Goal: Task Accomplishment & Management: Use online tool/utility

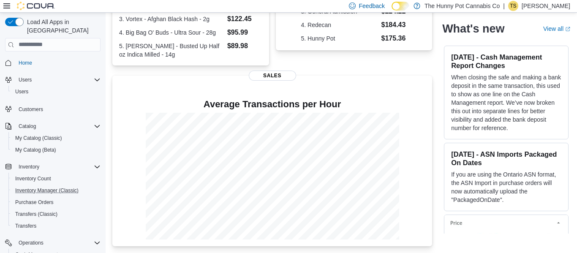
scroll to position [62, 0]
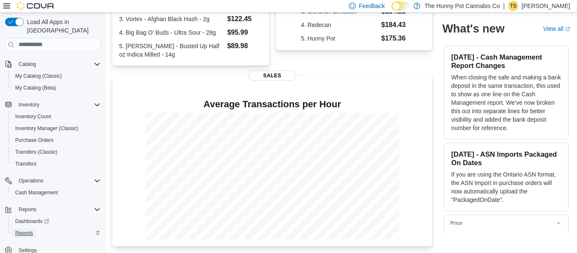
click at [27, 230] on span "Reports" at bounding box center [24, 233] width 18 height 7
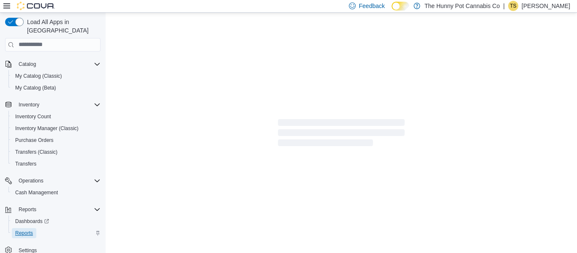
click at [27, 230] on span "Reports" at bounding box center [24, 233] width 18 height 7
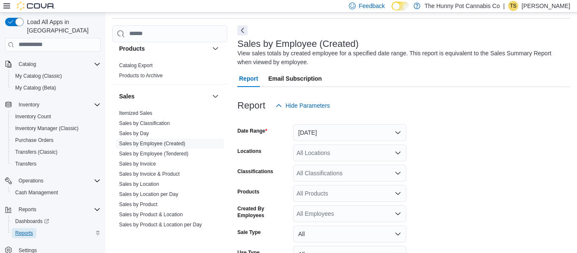
scroll to position [374, 0]
click at [178, 139] on link "Sales by Employee (Created)" at bounding box center [152, 142] width 66 height 6
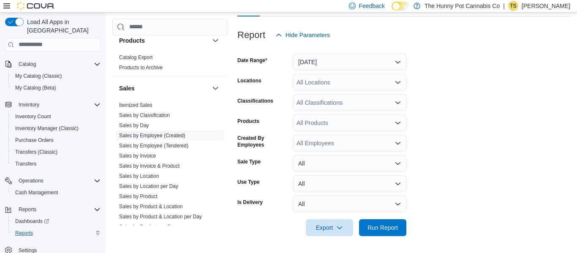
click at [333, 83] on div "All Locations" at bounding box center [349, 82] width 113 height 17
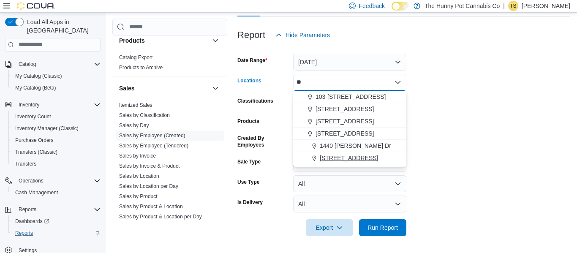
type input "**"
click at [375, 162] on div "[STREET_ADDRESS]" at bounding box center [349, 158] width 103 height 8
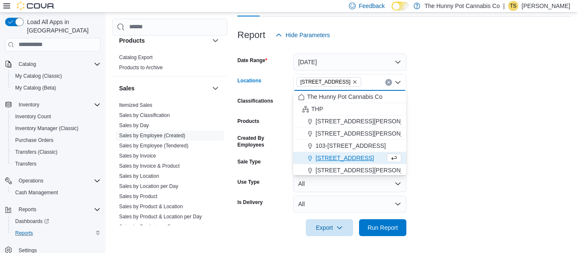
click at [498, 144] on form "Date Range [DATE] Locations [STREET_ADDRESS] Combo box. Selected. [STREET_ADDRE…" at bounding box center [403, 140] width 333 height 193
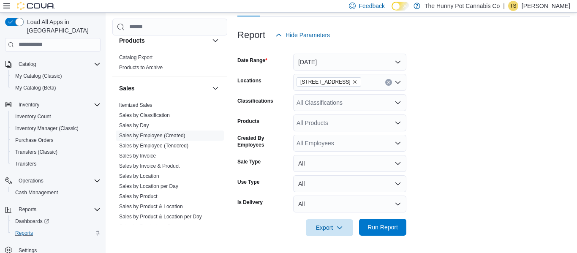
click at [382, 227] on span "Run Report" at bounding box center [382, 227] width 30 height 8
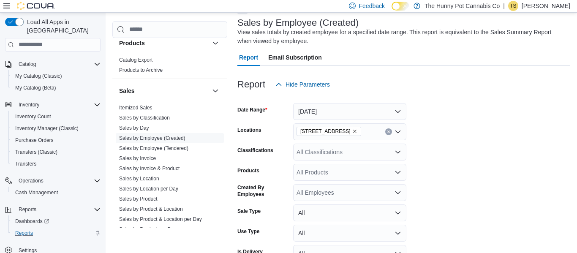
scroll to position [39, 0]
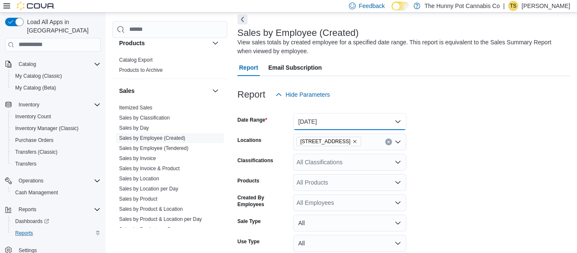
click at [381, 116] on button "[DATE]" at bounding box center [349, 121] width 113 height 17
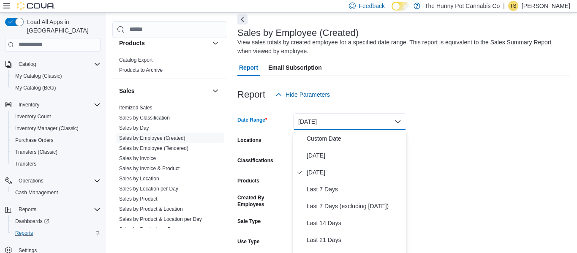
scroll to position [43, 0]
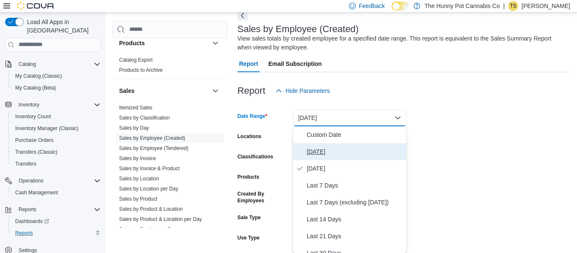
click at [329, 151] on span "[DATE]" at bounding box center [355, 152] width 96 height 10
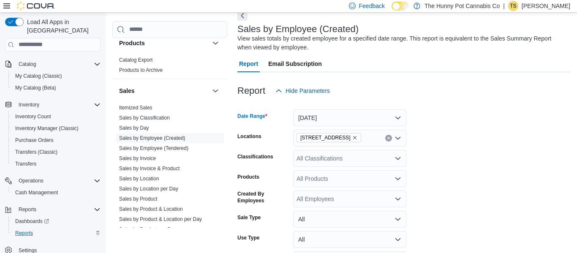
click at [451, 134] on form "Date Range [DATE] Locations [STREET_ADDRESS] Classifications All Classification…" at bounding box center [403, 195] width 333 height 193
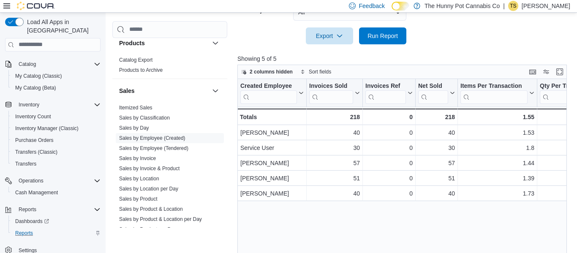
scroll to position [298, 0]
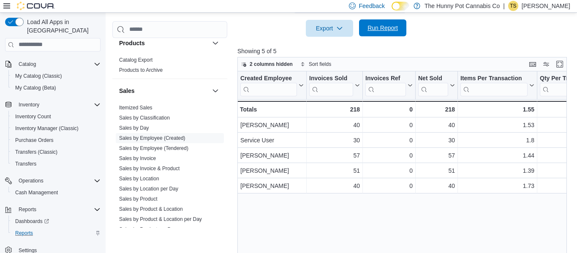
click at [381, 25] on span "Run Report" at bounding box center [382, 28] width 30 height 8
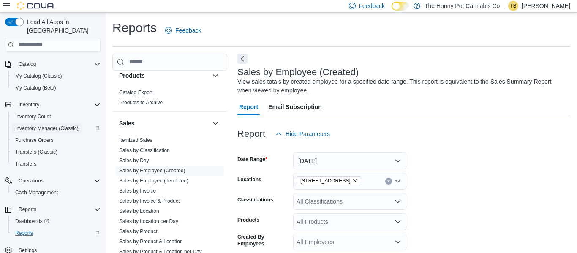
click at [55, 125] on span "Inventory Manager (Classic)" at bounding box center [46, 128] width 63 height 7
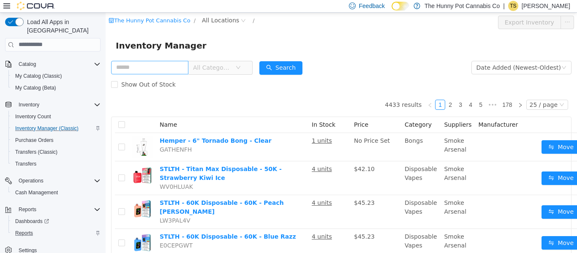
click at [139, 71] on input "text" at bounding box center [149, 67] width 77 height 14
type input "*"
type input "**********"
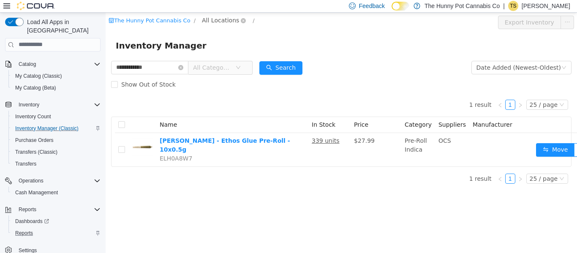
click at [211, 25] on span "All Locations" at bounding box center [224, 20] width 50 height 10
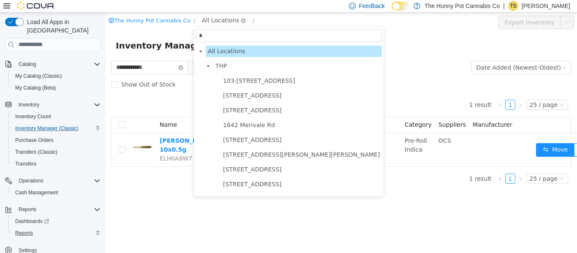
type input "**"
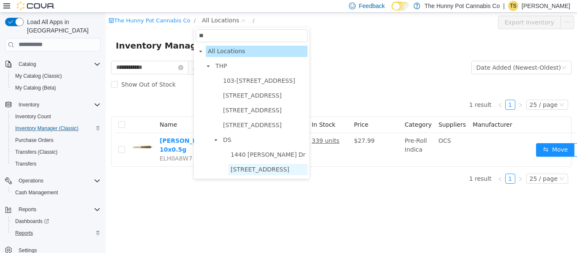
click at [244, 173] on span "[STREET_ADDRESS]" at bounding box center [267, 168] width 79 height 11
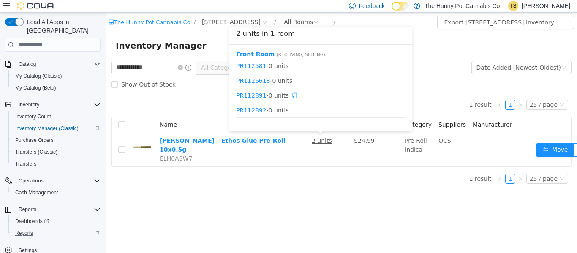
scroll to position [144, 0]
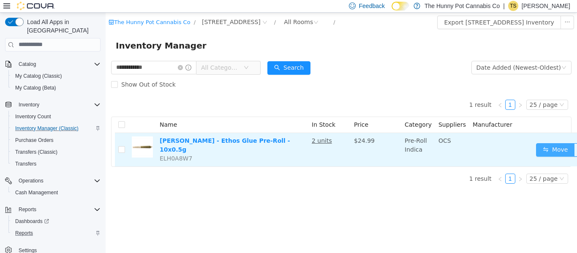
click at [542, 151] on button "Move" at bounding box center [555, 150] width 39 height 14
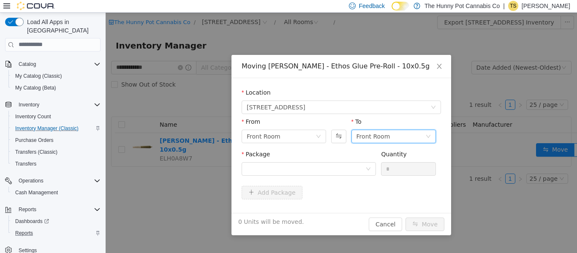
click at [366, 136] on div "Front Room" at bounding box center [373, 136] width 34 height 13
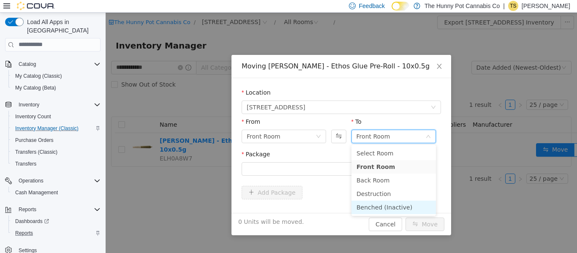
click at [376, 208] on li "Benched (Inactive)" at bounding box center [393, 207] width 84 height 14
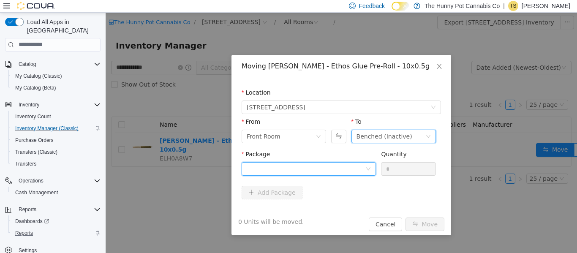
click at [350, 170] on div at bounding box center [306, 168] width 119 height 13
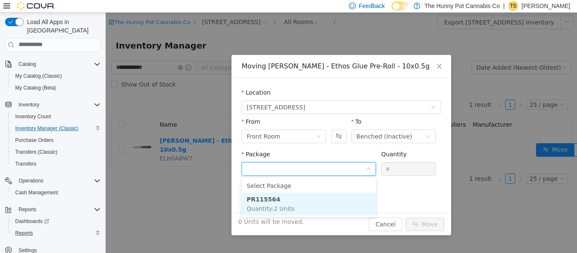
click at [330, 207] on li "PR115564 Quantity : 2 Units" at bounding box center [309, 203] width 134 height 23
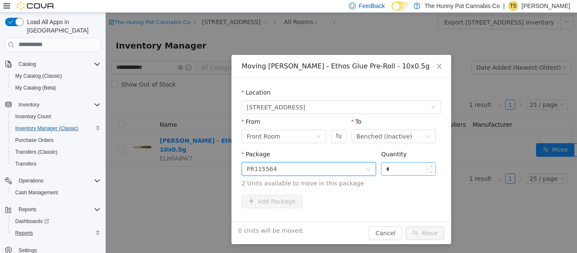
click at [408, 171] on input "*" at bounding box center [408, 168] width 54 height 13
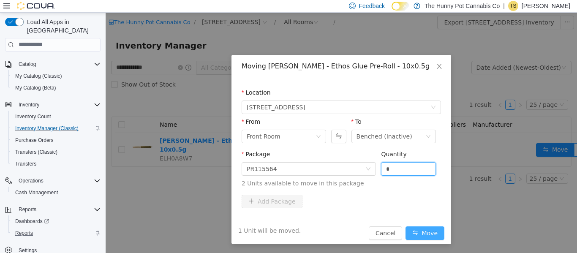
type input "*"
click at [427, 227] on button "Move" at bounding box center [424, 233] width 39 height 14
